Goal: Navigation & Orientation: Find specific page/section

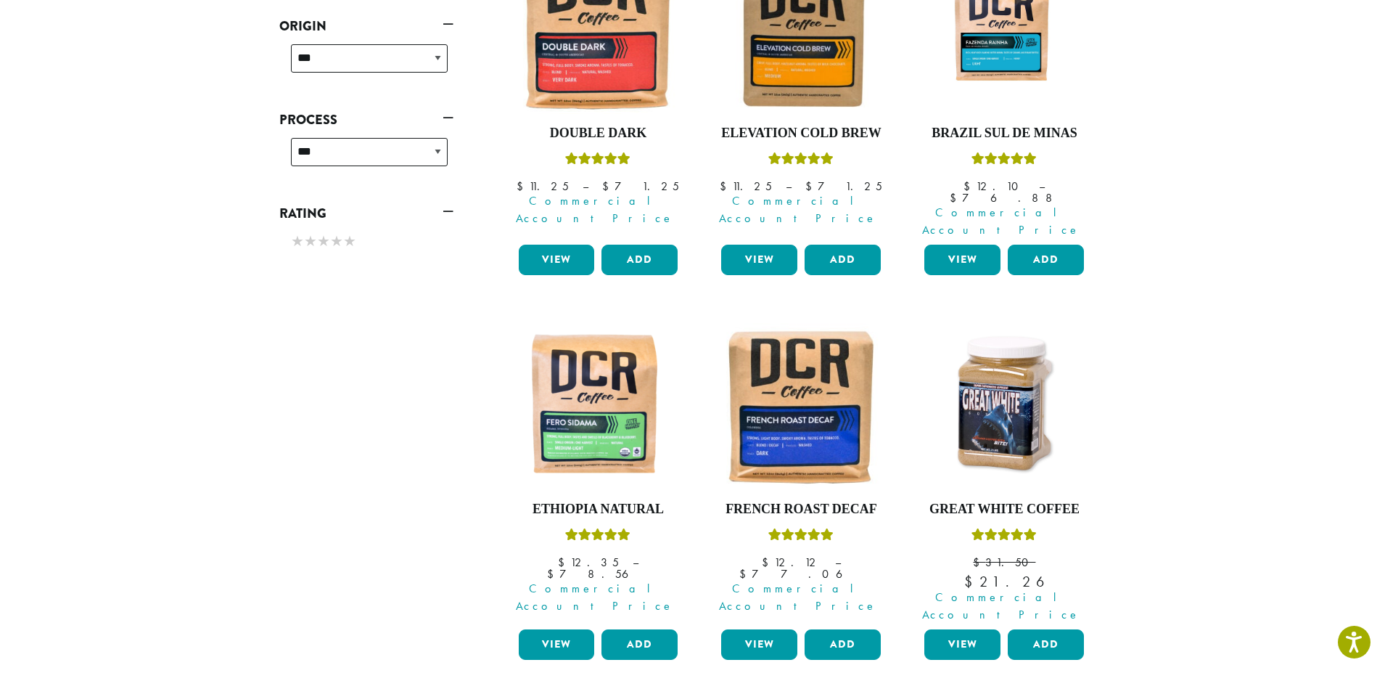
drag, startPoint x: 287, startPoint y: 473, endPoint x: 483, endPoint y: 369, distance: 222.0
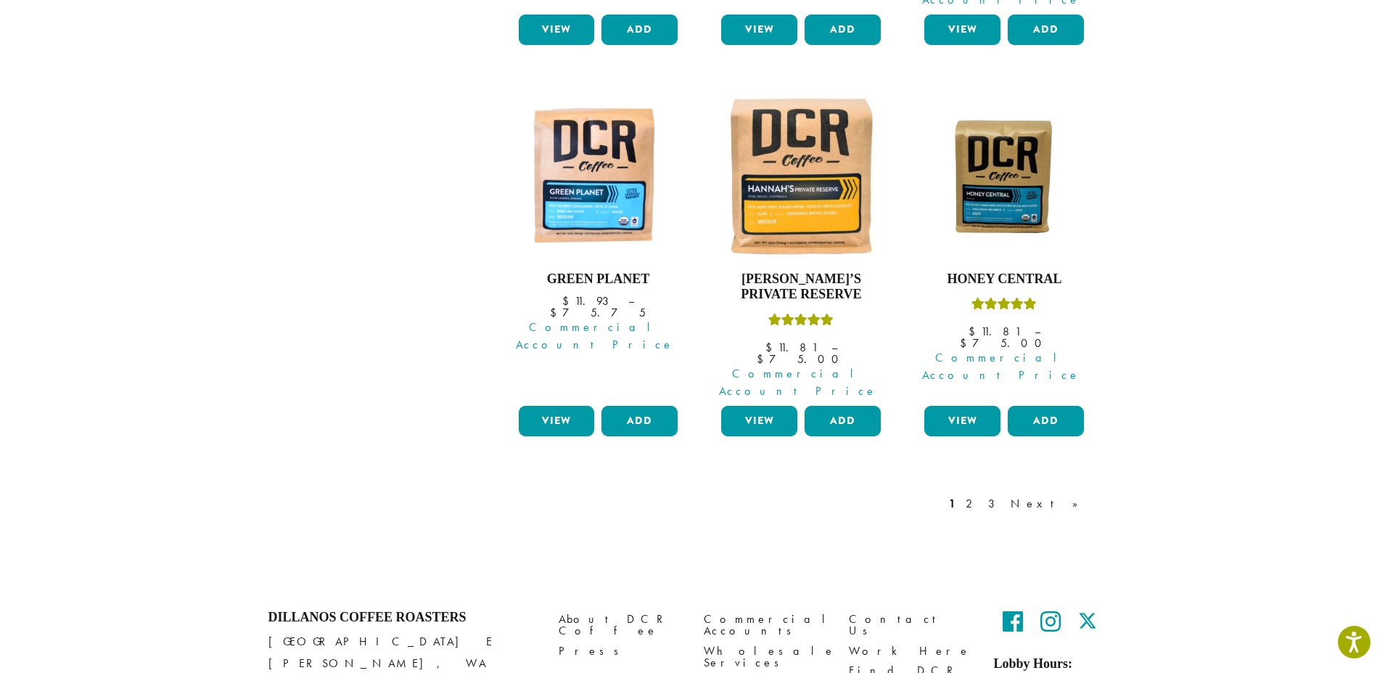
scroll to position [1297, 0]
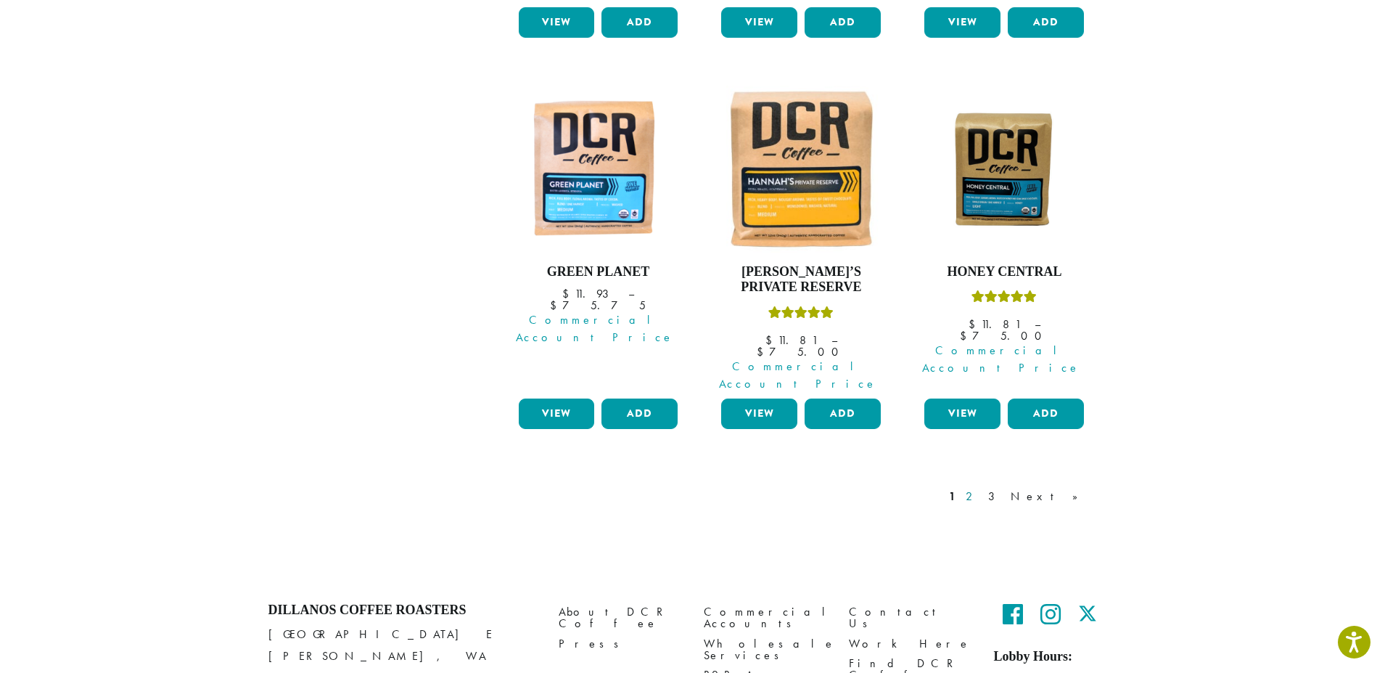
click at [981, 488] on link "2" at bounding box center [972, 496] width 18 height 17
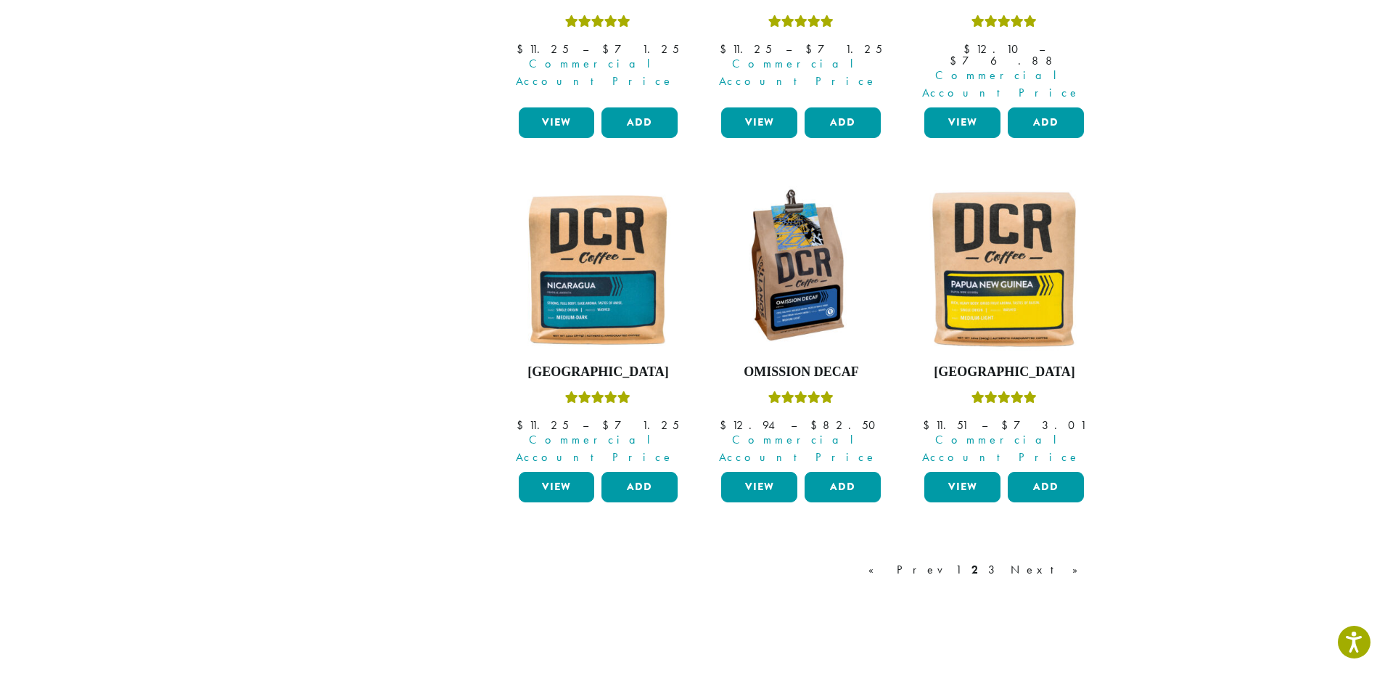
scroll to position [1255, 0]
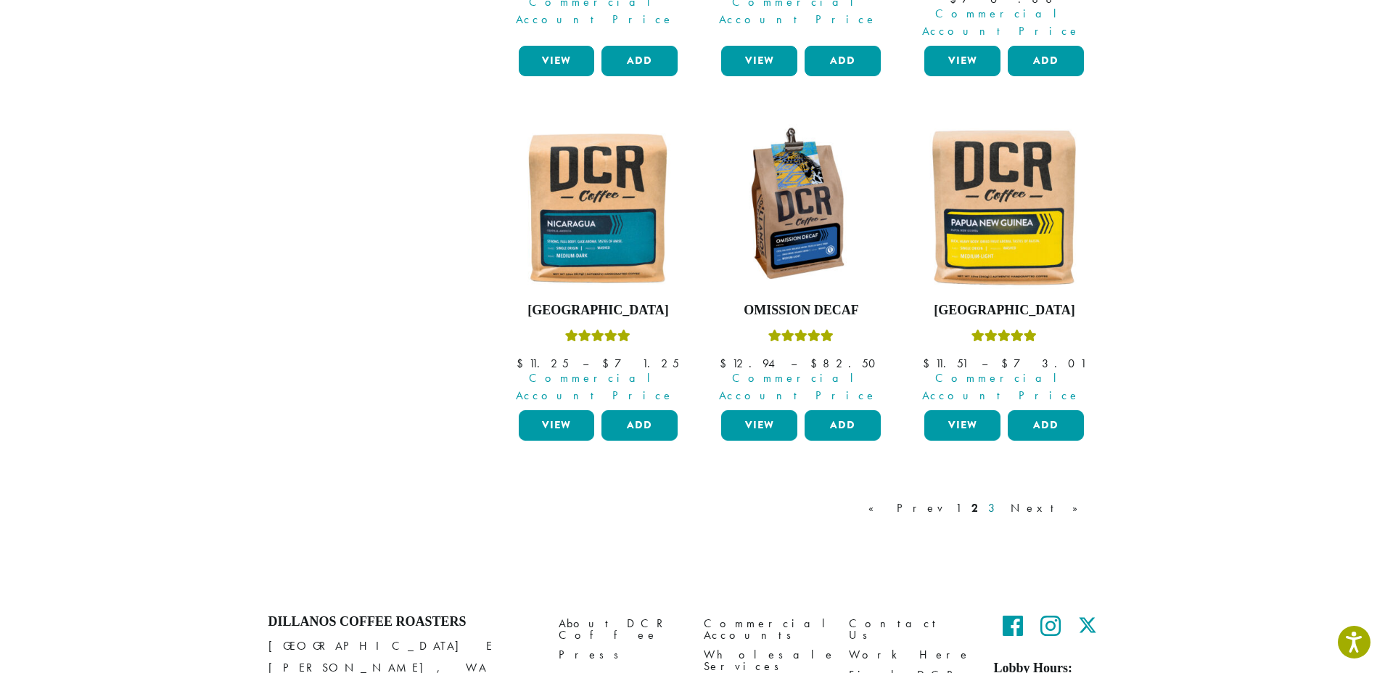
click at [1003, 499] on link "3" at bounding box center [994, 507] width 18 height 17
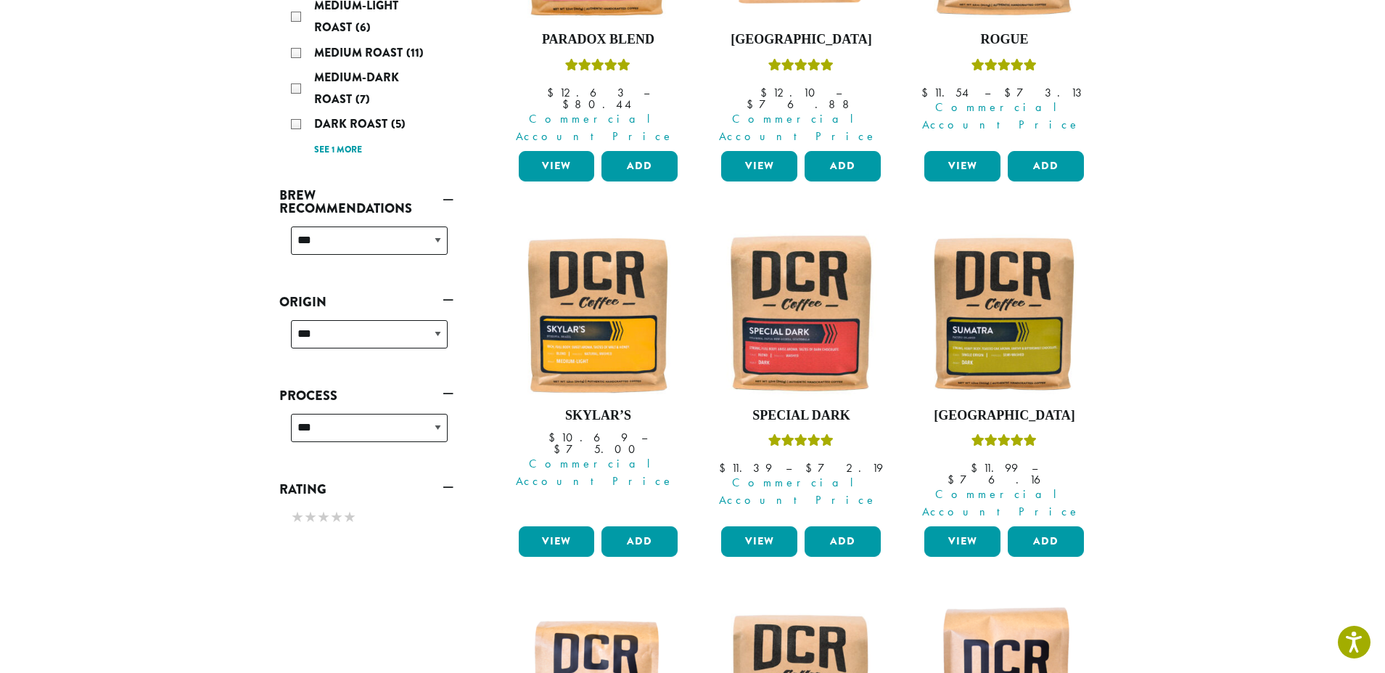
scroll to position [385, 0]
